Goal: Task Accomplishment & Management: Manage account settings

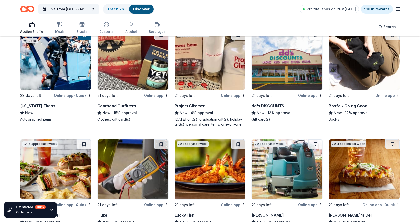
scroll to position [1367, 0]
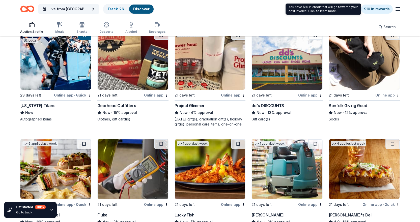
click at [334, 23] on div "Auction & raffle Meals Snacks Desserts Alcohol Beverages Search" at bounding box center [210, 27] width 380 height 19
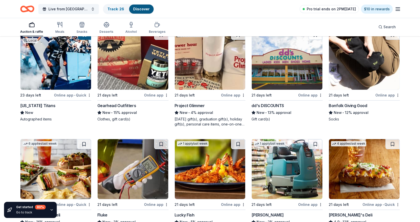
click at [333, 9] on span "Pro trial ends on 2PM[DATE]" at bounding box center [331, 9] width 49 height 6
click at [313, 7] on span "Pro trial ends on 2PM[DATE]" at bounding box center [331, 9] width 49 height 6
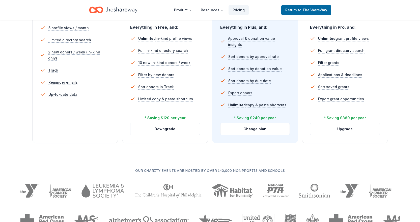
scroll to position [25, 0]
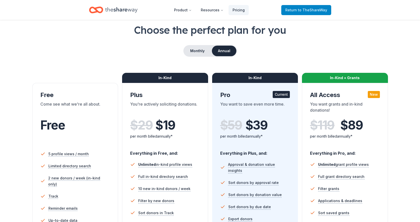
click at [314, 9] on span "to TheShareWay" at bounding box center [312, 10] width 29 height 4
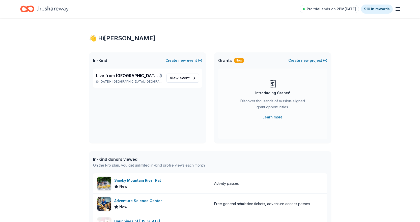
click at [398, 8] on icon "button" at bounding box center [398, 9] width 6 height 6
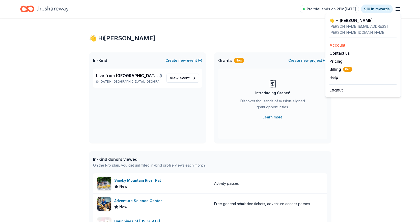
click at [342, 43] on link "Account" at bounding box center [338, 45] width 16 height 5
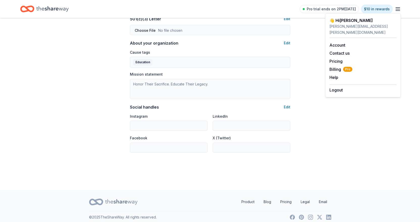
scroll to position [283, 0]
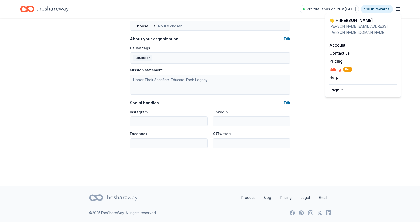
click at [337, 66] on span "Billing Pro" at bounding box center [341, 69] width 23 height 6
